Goal: Task Accomplishment & Management: Manage account settings

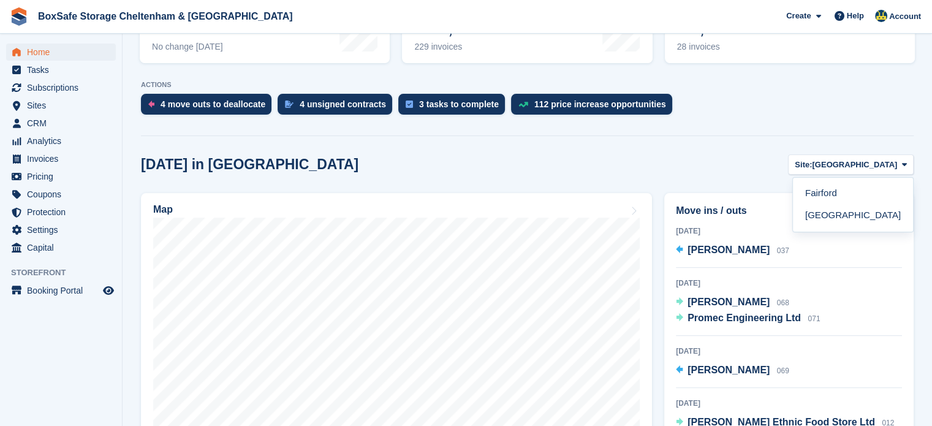
scroll to position [264, 0]
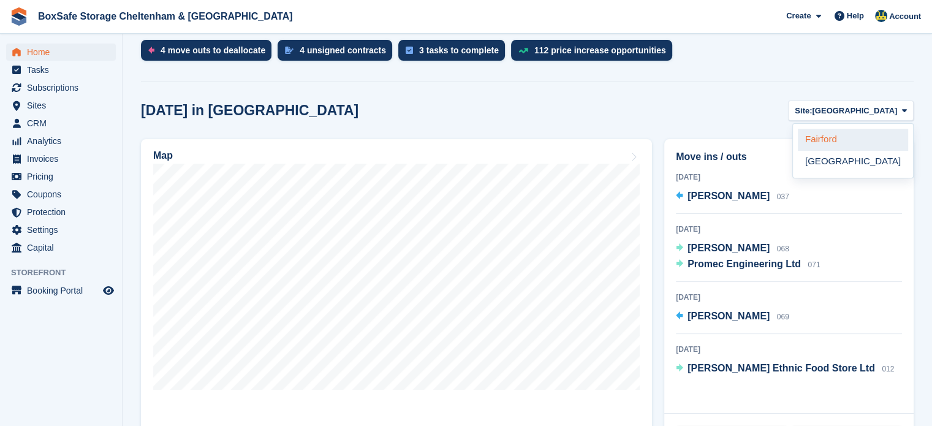
click at [837, 137] on link "Fairford" at bounding box center [853, 140] width 110 height 22
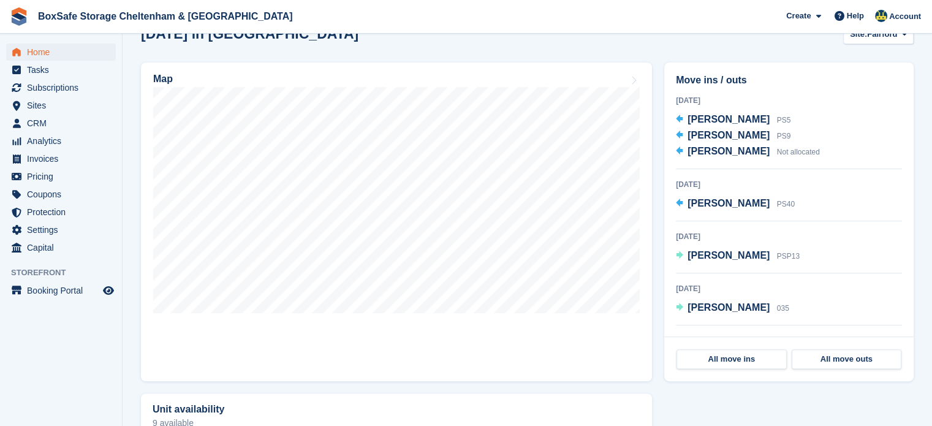
scroll to position [343, 0]
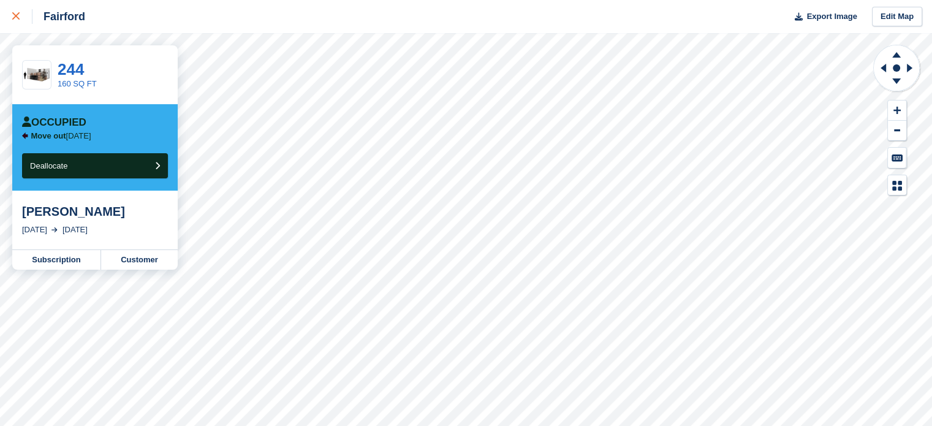
click at [20, 15] on div at bounding box center [22, 16] width 20 height 15
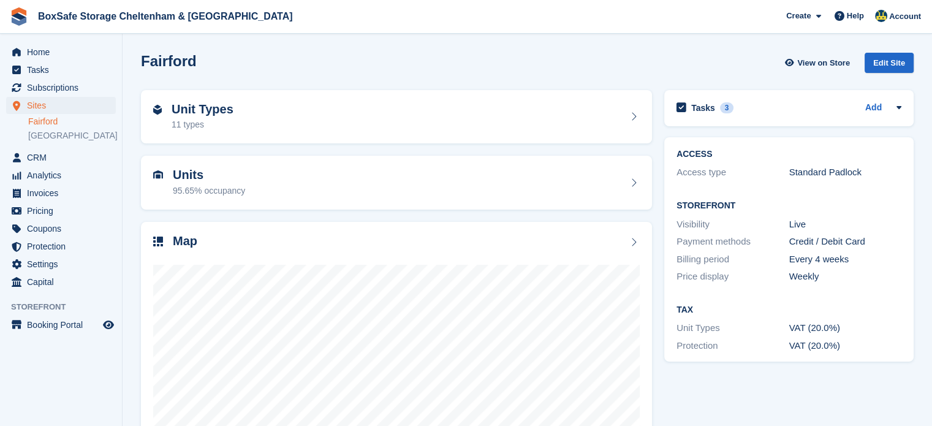
scroll to position [96, 0]
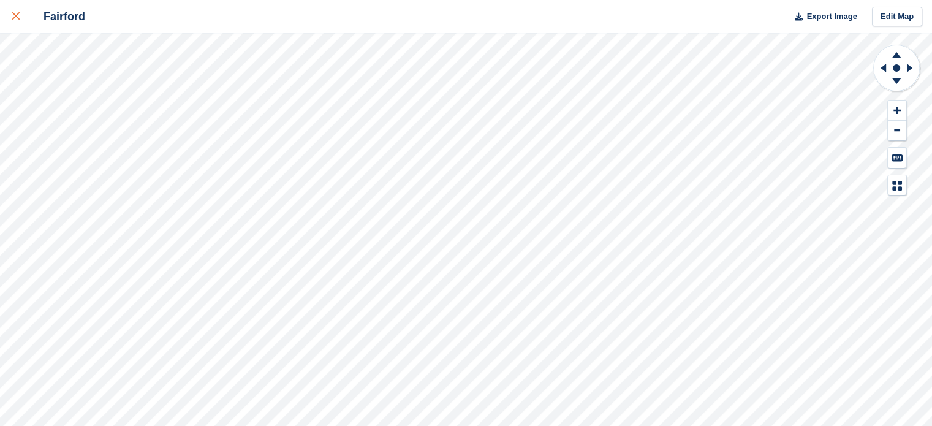
click at [12, 17] on icon at bounding box center [15, 15] width 7 height 7
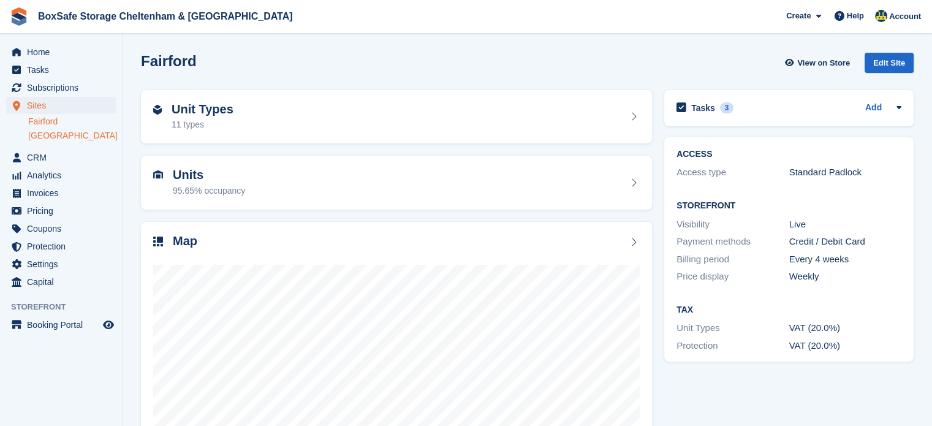
click at [60, 134] on link "[GEOGRAPHIC_DATA]" at bounding box center [72, 136] width 88 height 12
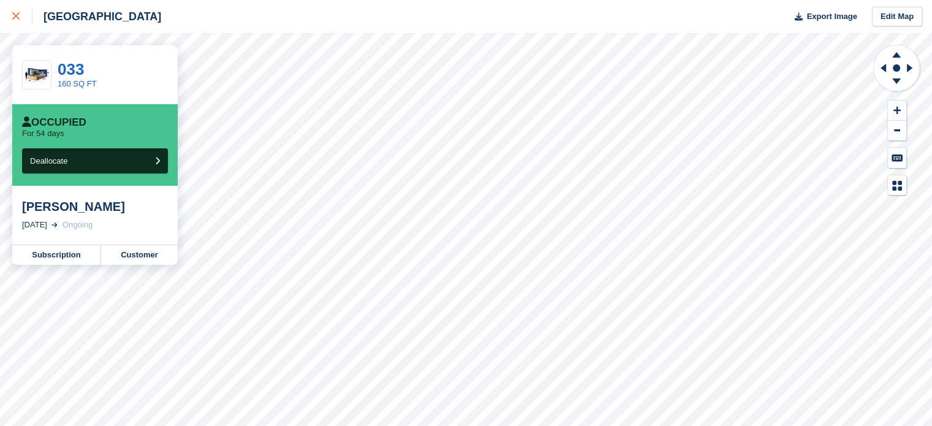
click at [15, 17] on icon at bounding box center [15, 15] width 7 height 7
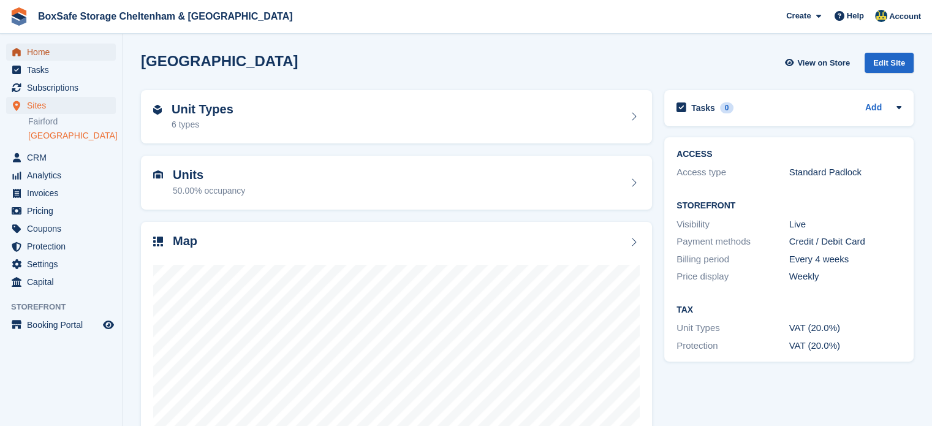
click at [66, 56] on span "Home" at bounding box center [64, 52] width 74 height 17
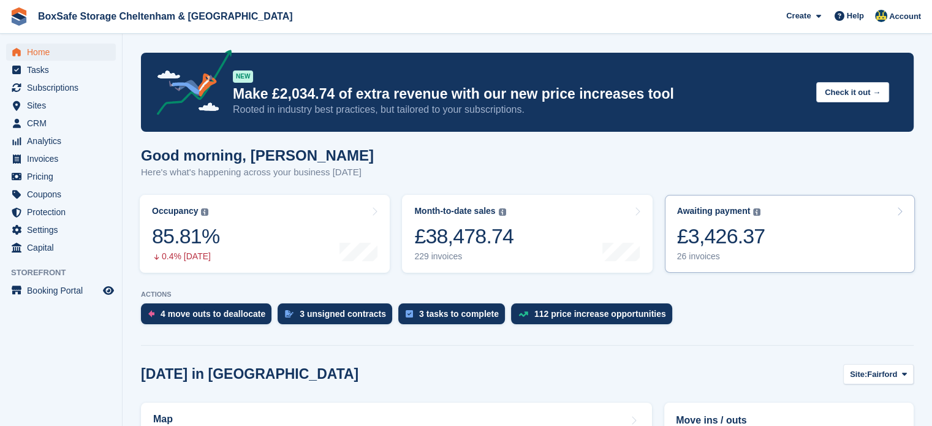
click at [799, 248] on link "Awaiting payment The total outstanding balance on all open invoices. £3,426.37 …" at bounding box center [790, 234] width 250 height 78
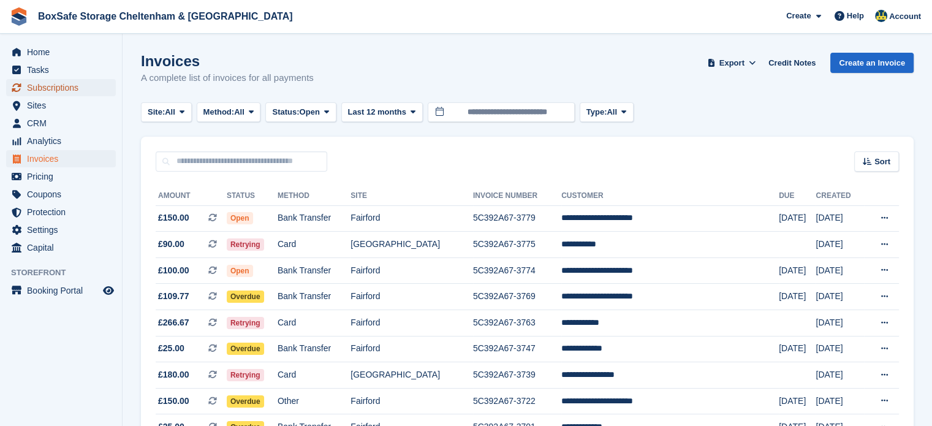
click at [53, 90] on span "Subscriptions" at bounding box center [64, 87] width 74 height 17
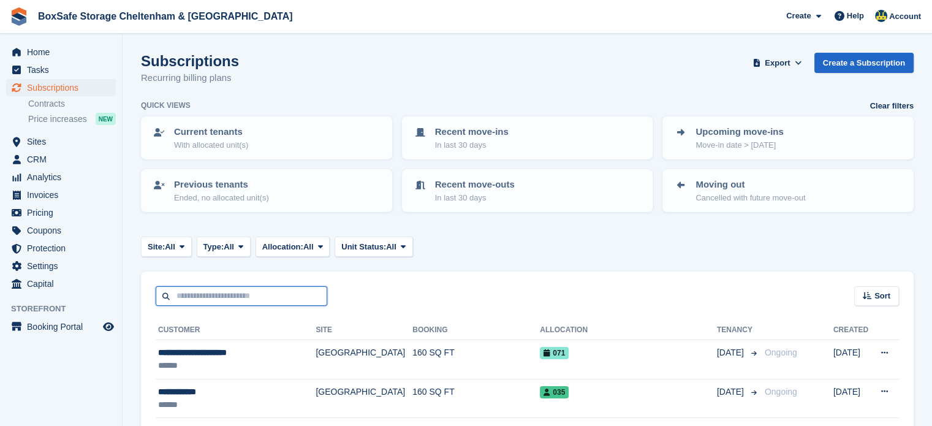
click at [240, 304] on input "text" at bounding box center [242, 296] width 172 height 20
type input "*****"
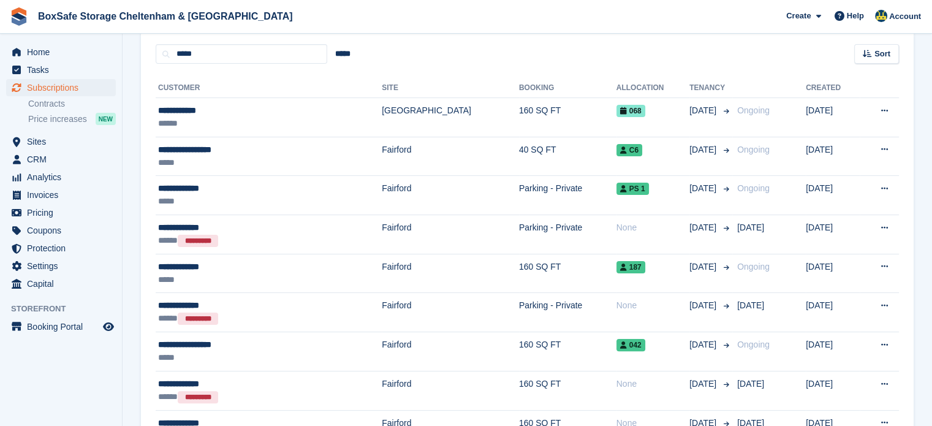
scroll to position [247, 0]
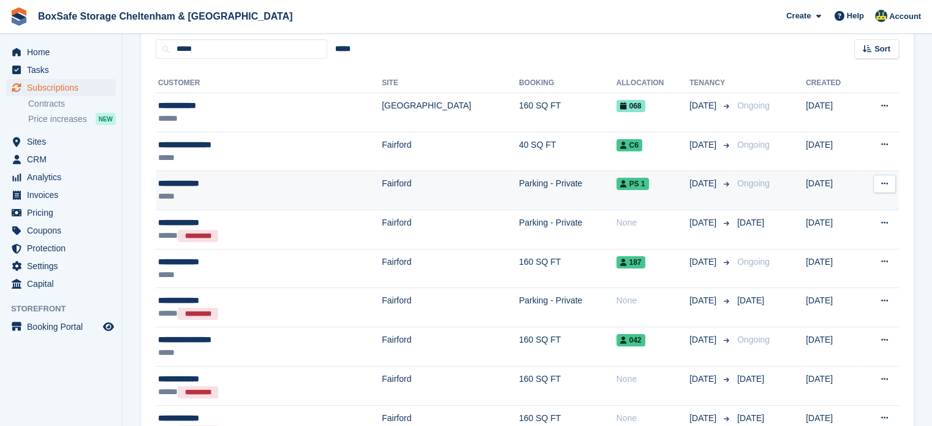
click at [519, 196] on td "Parking - Private" at bounding box center [567, 190] width 97 height 39
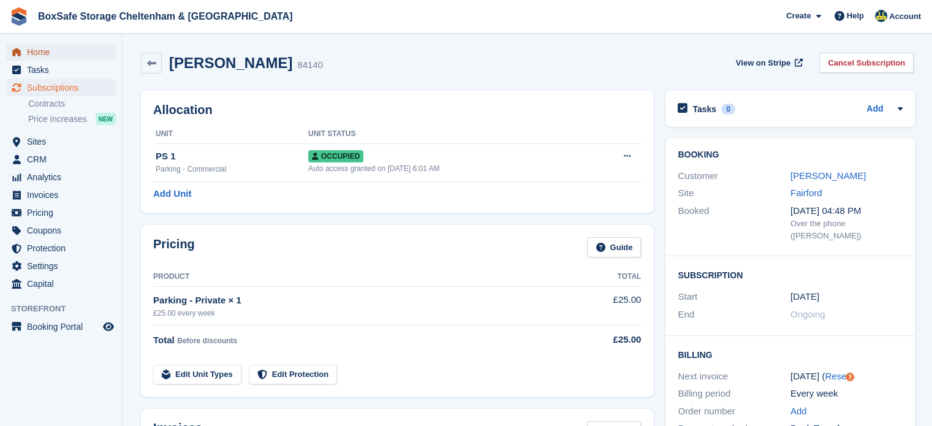
click at [54, 56] on span "Home" at bounding box center [64, 52] width 74 height 17
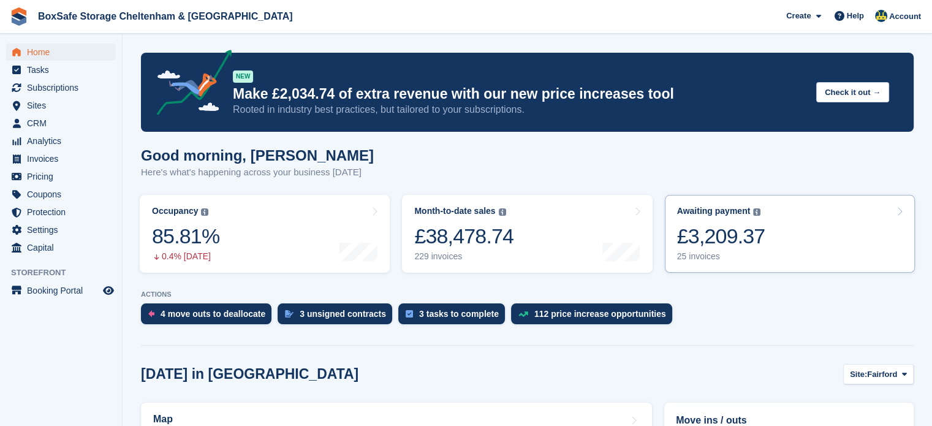
click at [755, 249] on div "£3,209.37" at bounding box center [721, 236] width 88 height 25
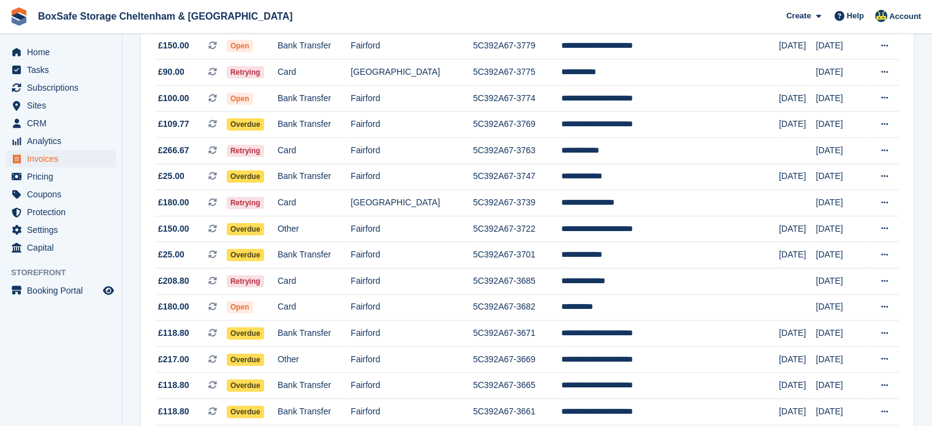
scroll to position [150, 0]
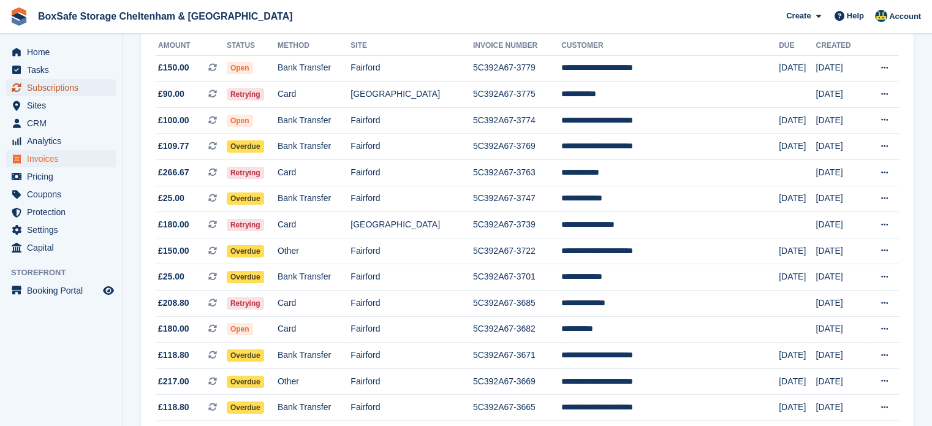
click at [65, 85] on span "Subscriptions" at bounding box center [64, 87] width 74 height 17
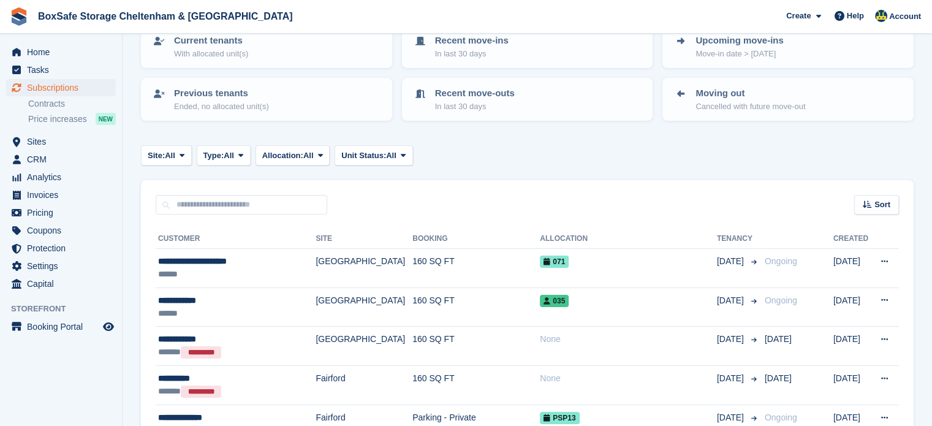
scroll to position [97, 0]
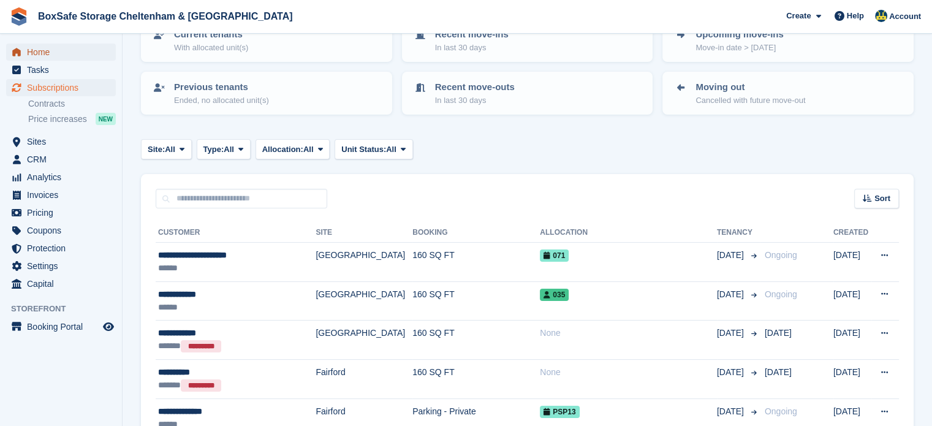
click at [37, 53] on span "Home" at bounding box center [64, 52] width 74 height 17
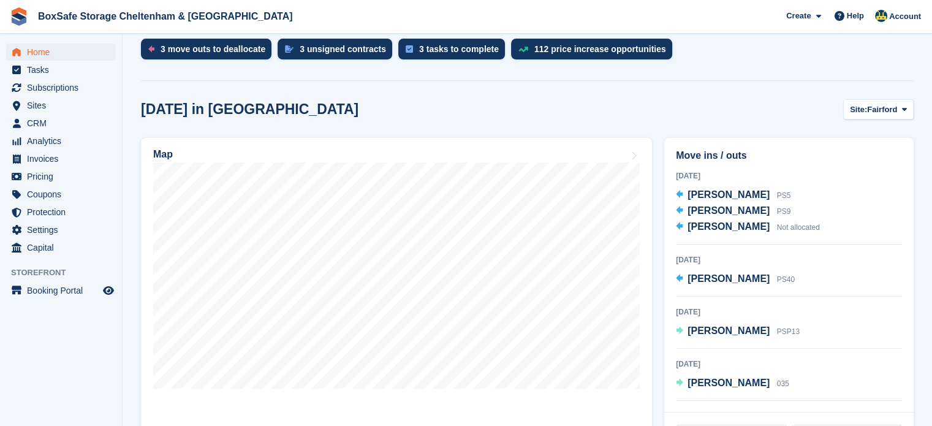
scroll to position [249, 0]
